Goal: Information Seeking & Learning: Learn about a topic

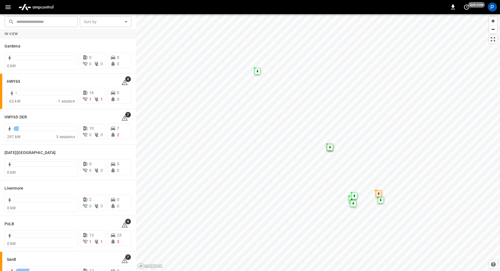
click at [48, 8] on img "menu" at bounding box center [36, 7] width 40 height 11
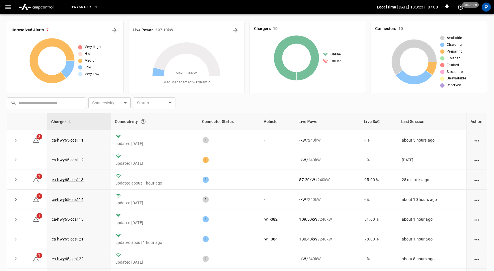
click at [87, 8] on span "HWY65-DER" at bounding box center [80, 7] width 20 height 7
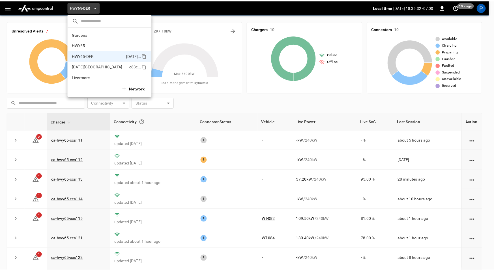
scroll to position [20, 0]
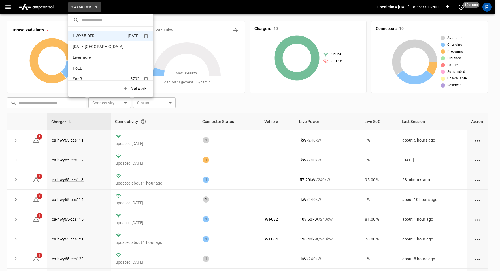
click at [88, 77] on p "SanB" at bounding box center [100, 79] width 55 height 6
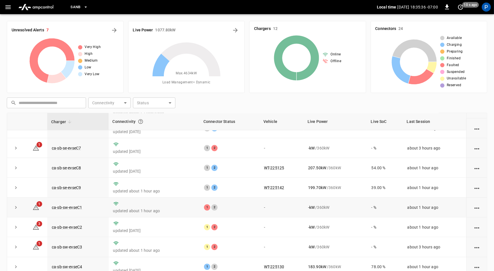
scroll to position [64, 0]
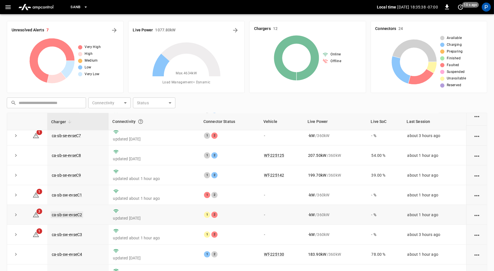
click at [73, 212] on link "ca-sb-sw-evseC2" at bounding box center [67, 215] width 33 height 7
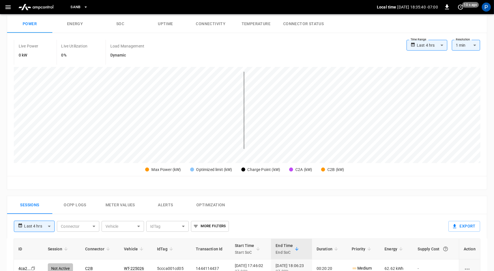
scroll to position [266, 0]
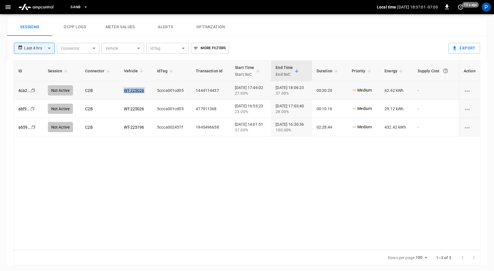
drag, startPoint x: 142, startPoint y: 89, endPoint x: 121, endPoint y: 90, distance: 20.7
click at [121, 90] on td "WT-225026" at bounding box center [135, 91] width 33 height 18
copy link "WT-225026"
click at [46, 8] on img "menu" at bounding box center [36, 7] width 40 height 11
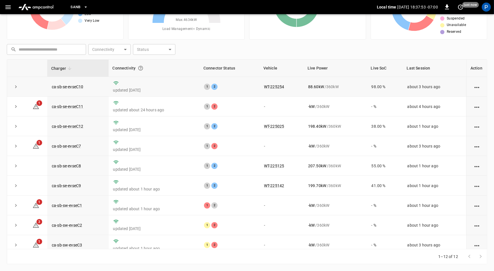
scroll to position [53, 0]
click at [72, 145] on link "ca-sb-se-evseC7" at bounding box center [66, 147] width 31 height 7
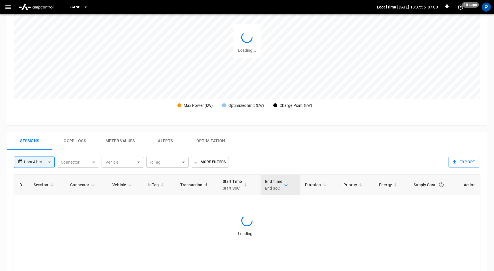
scroll to position [266, 0]
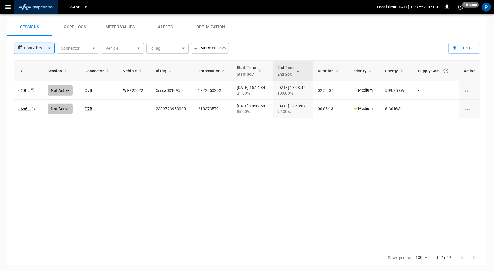
drag, startPoint x: 37, startPoint y: 7, endPoint x: 38, endPoint y: 11, distance: 3.8
click at [37, 7] on img "menu" at bounding box center [36, 7] width 40 height 11
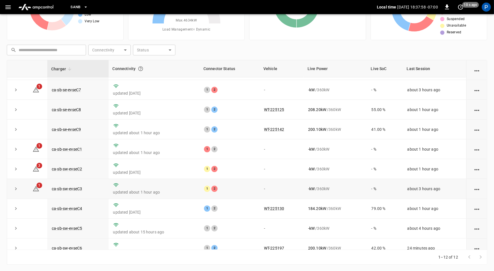
scroll to position [62, 0]
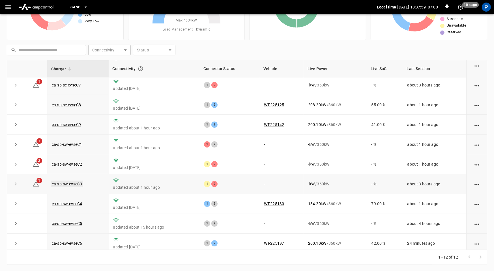
click at [79, 181] on link "ca-sb-sw-evseC3" at bounding box center [67, 184] width 33 height 7
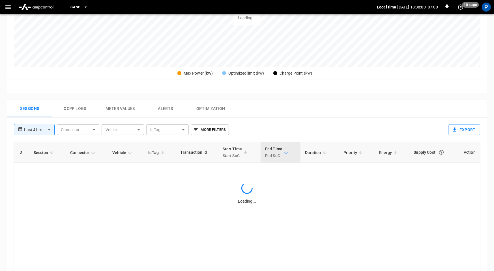
scroll to position [267, 0]
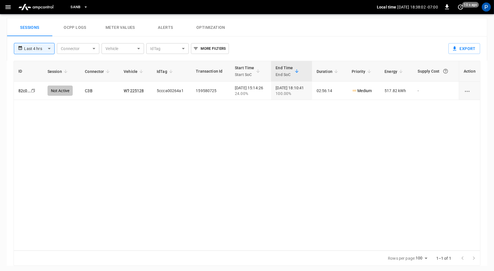
click at [46, 9] on img "menu" at bounding box center [36, 7] width 40 height 11
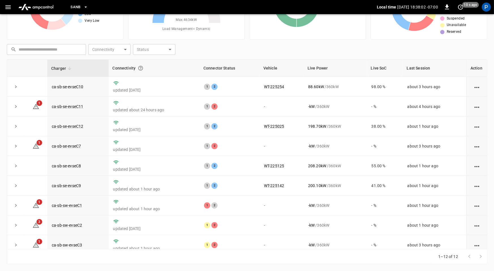
scroll to position [53, 0]
click at [79, 206] on link "ca-sb-sw-evseC1" at bounding box center [67, 206] width 33 height 7
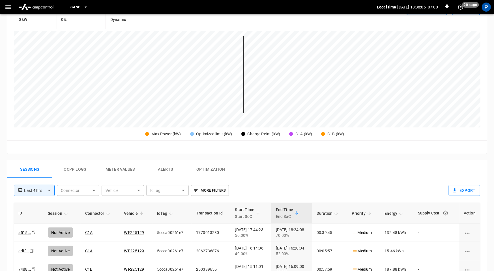
scroll to position [267, 0]
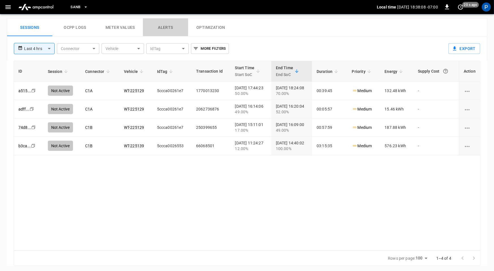
click at [177, 25] on button "Alerts" at bounding box center [165, 27] width 45 height 18
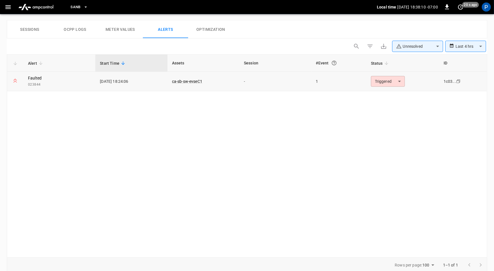
scroll to position [268, 0]
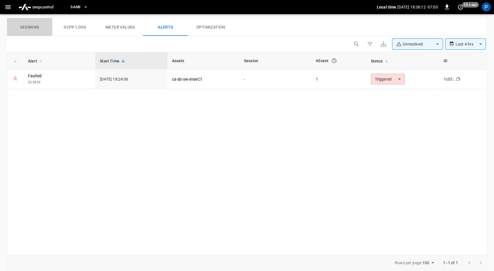
drag, startPoint x: 30, startPoint y: 29, endPoint x: 34, endPoint y: 32, distance: 4.4
click at [30, 29] on button "Sessions" at bounding box center [29, 27] width 45 height 18
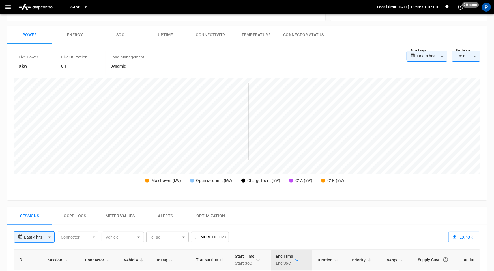
scroll to position [0, 0]
